Goal: Find specific page/section: Find specific page/section

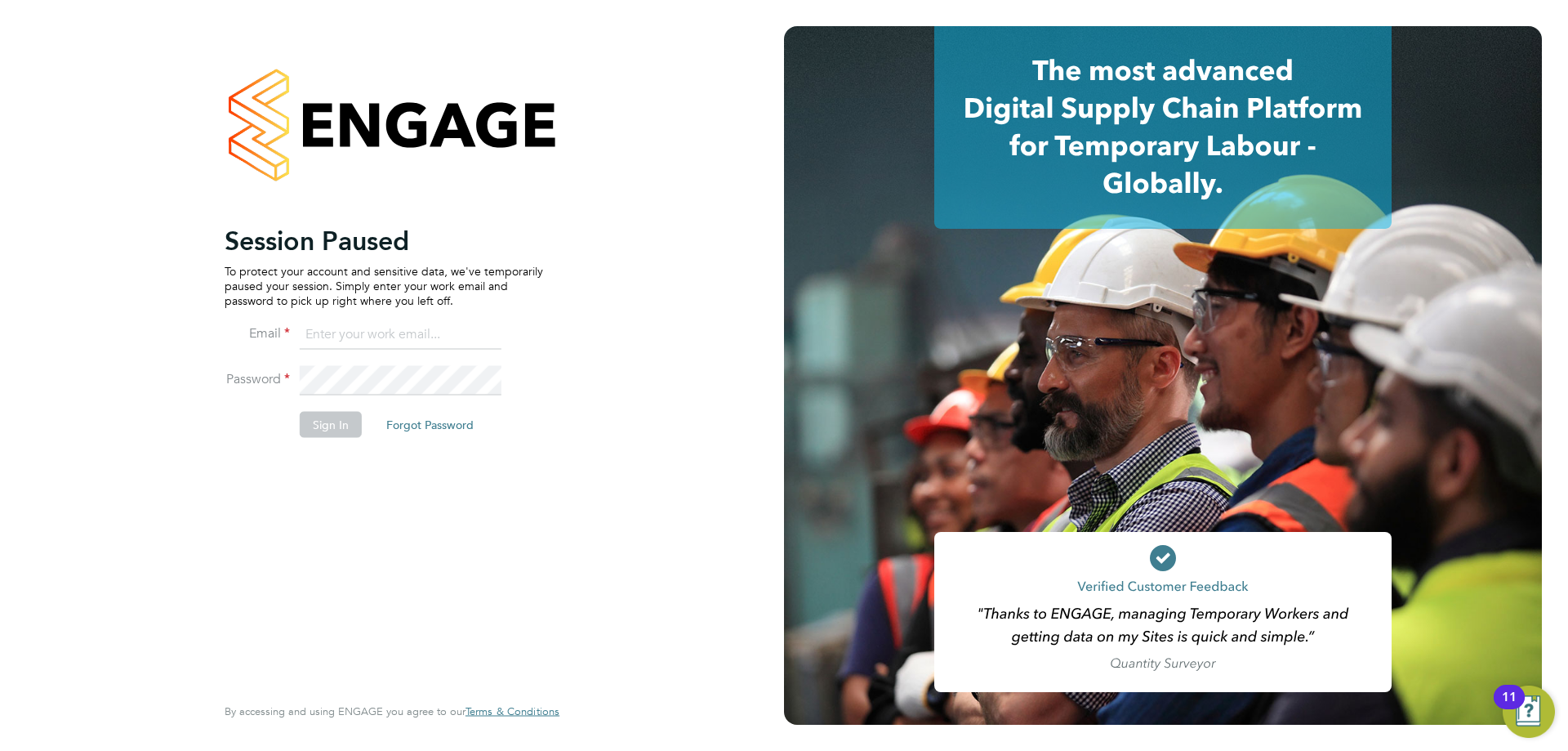
click at [389, 326] on input at bounding box center [401, 335] width 202 height 30
type input "adamj@xede.co.uk"
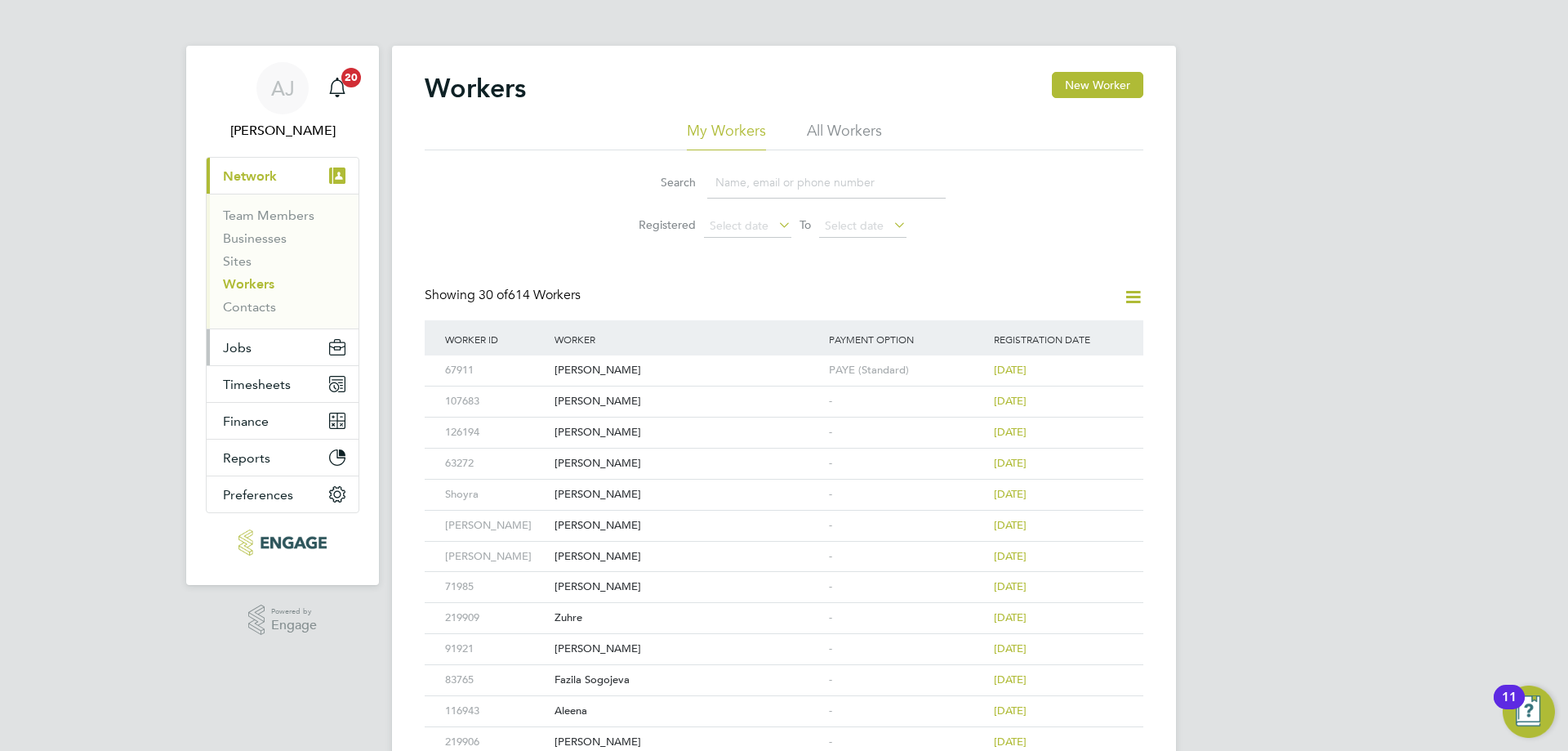
click at [268, 348] on button "Jobs" at bounding box center [282, 347] width 152 height 36
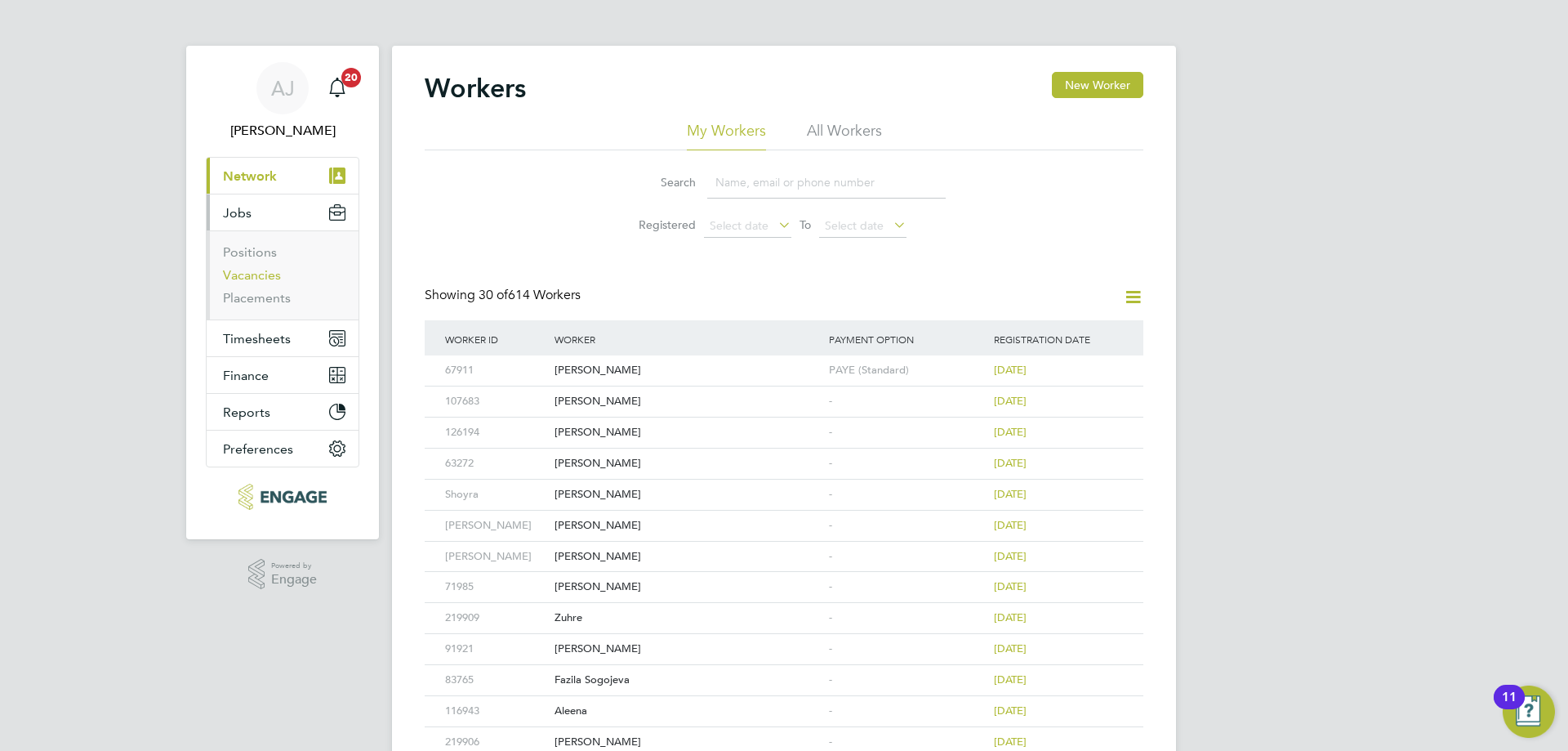
click at [255, 269] on link "Vacancies" at bounding box center [252, 275] width 58 height 16
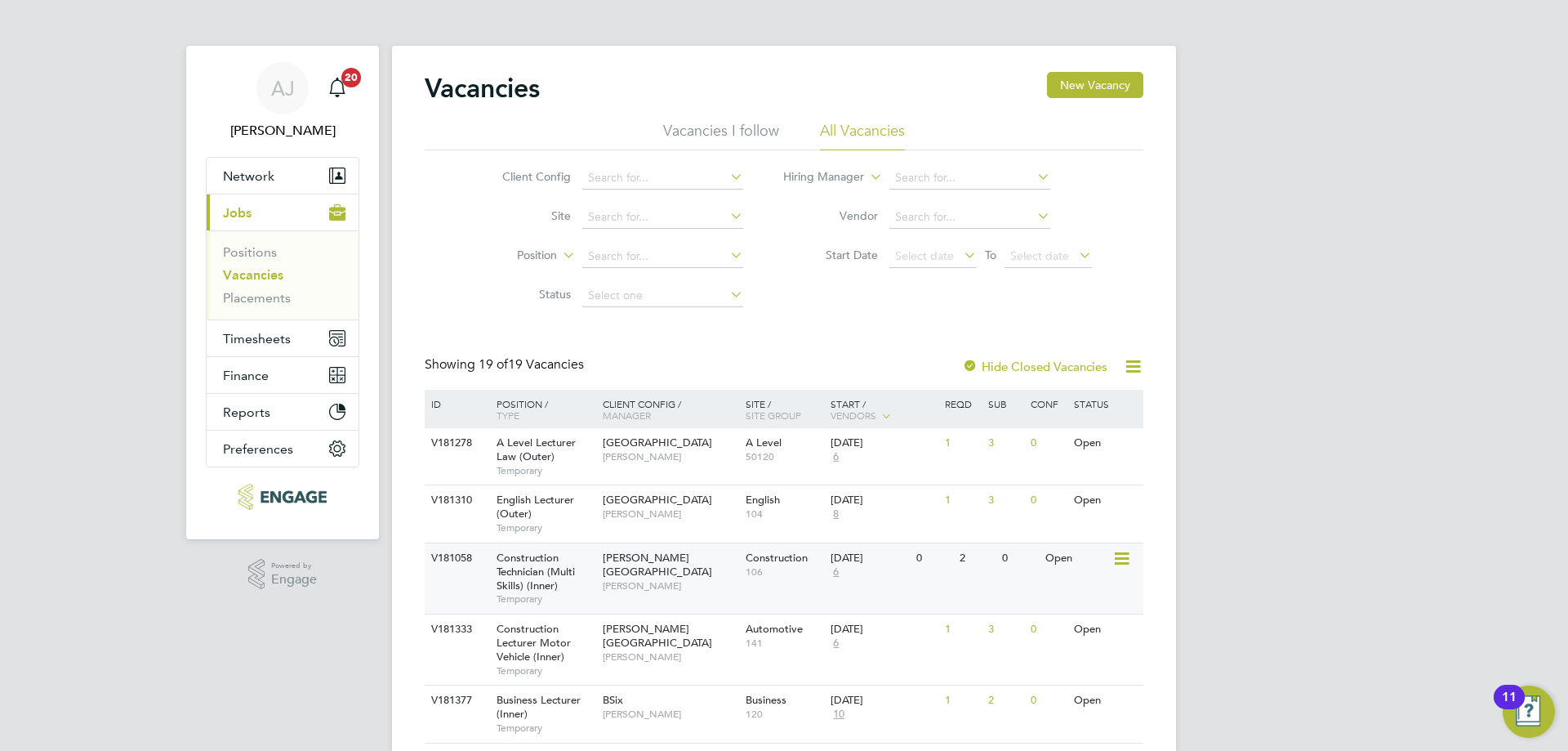
click at [624, 556] on span "[PERSON_NAME][GEOGRAPHIC_DATA]" at bounding box center [657, 565] width 109 height 28
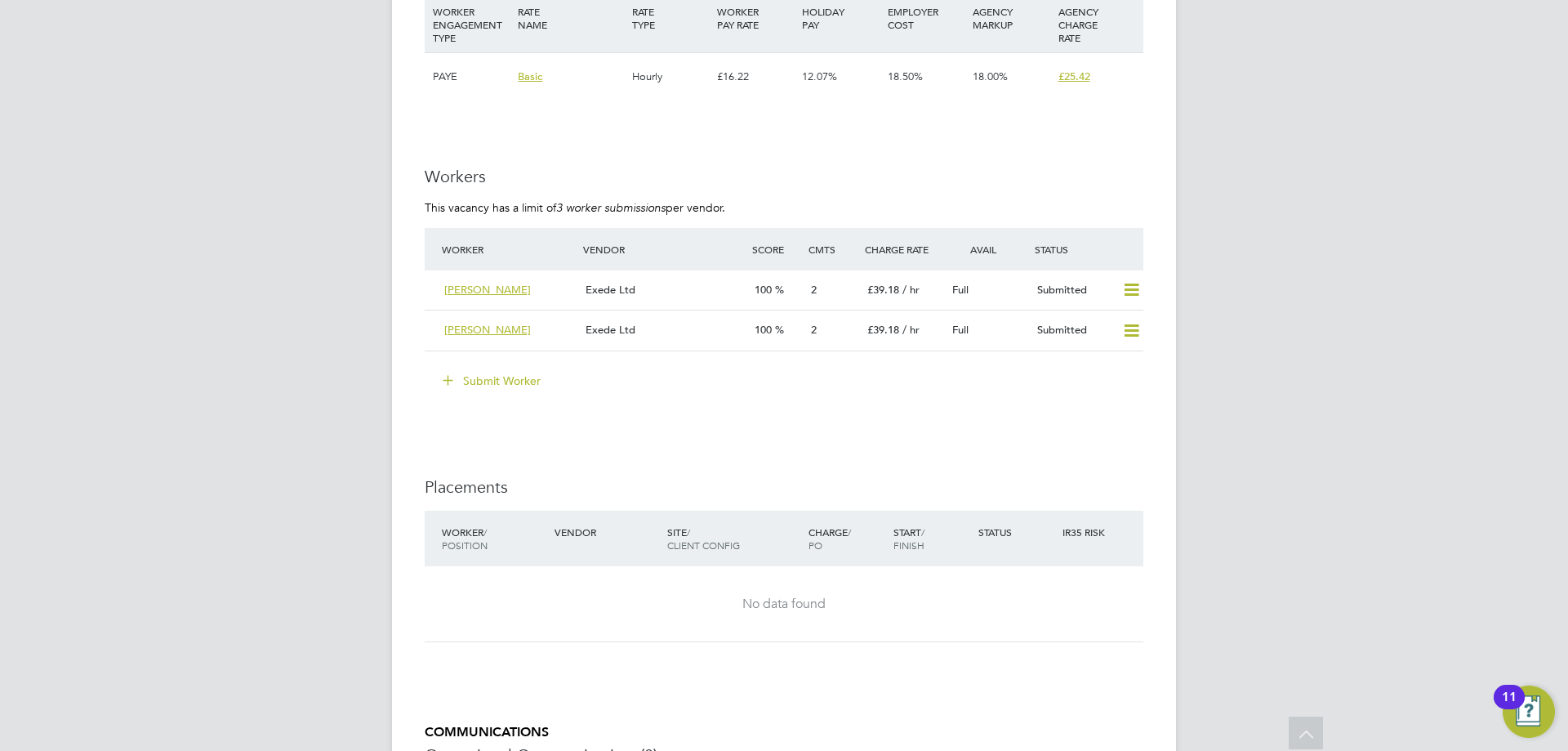
scroll to position [2754, 0]
